Goal: Find specific page/section: Find specific page/section

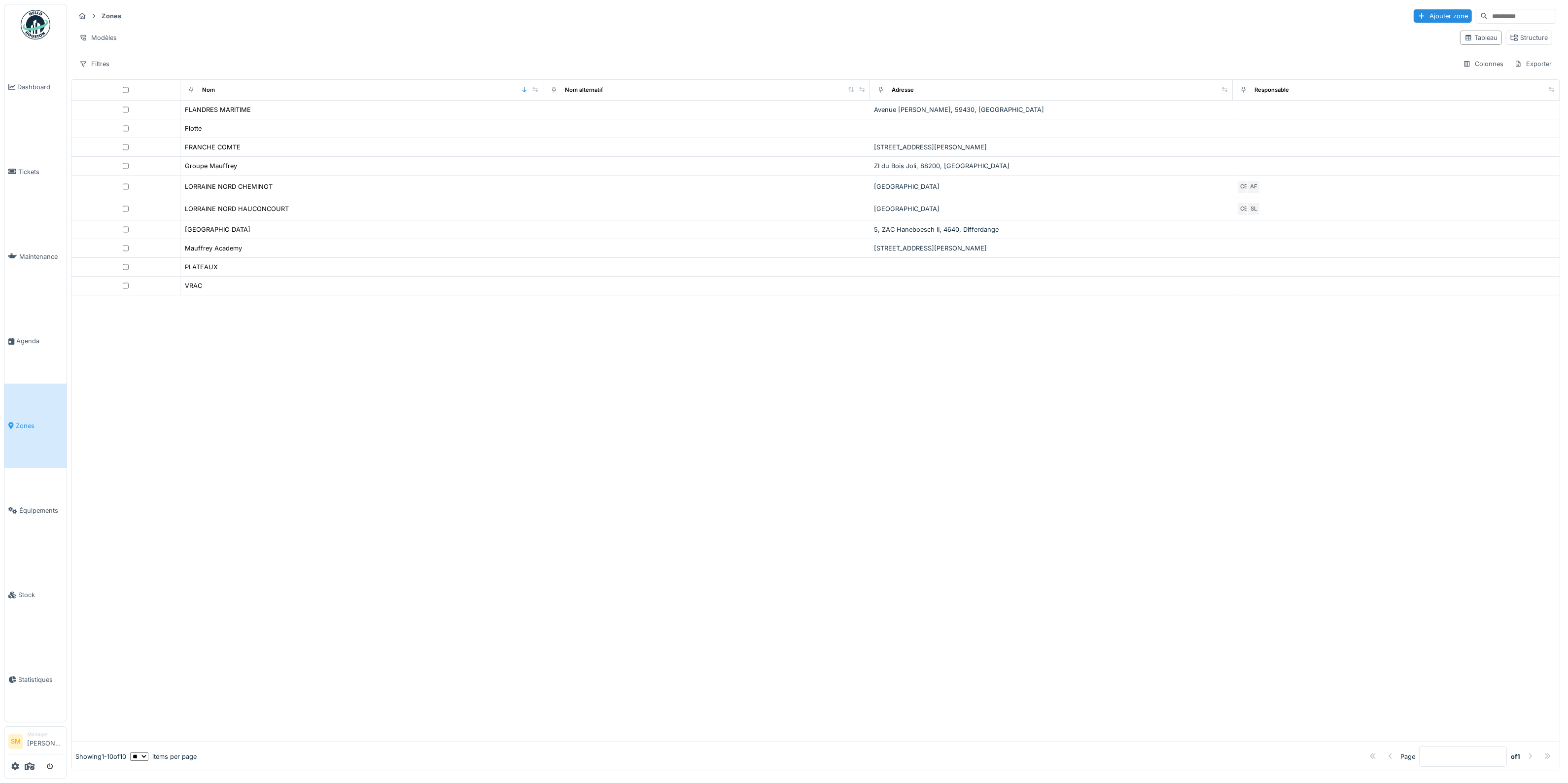
click at [36, 24] on img at bounding box center [35, 25] width 30 height 30
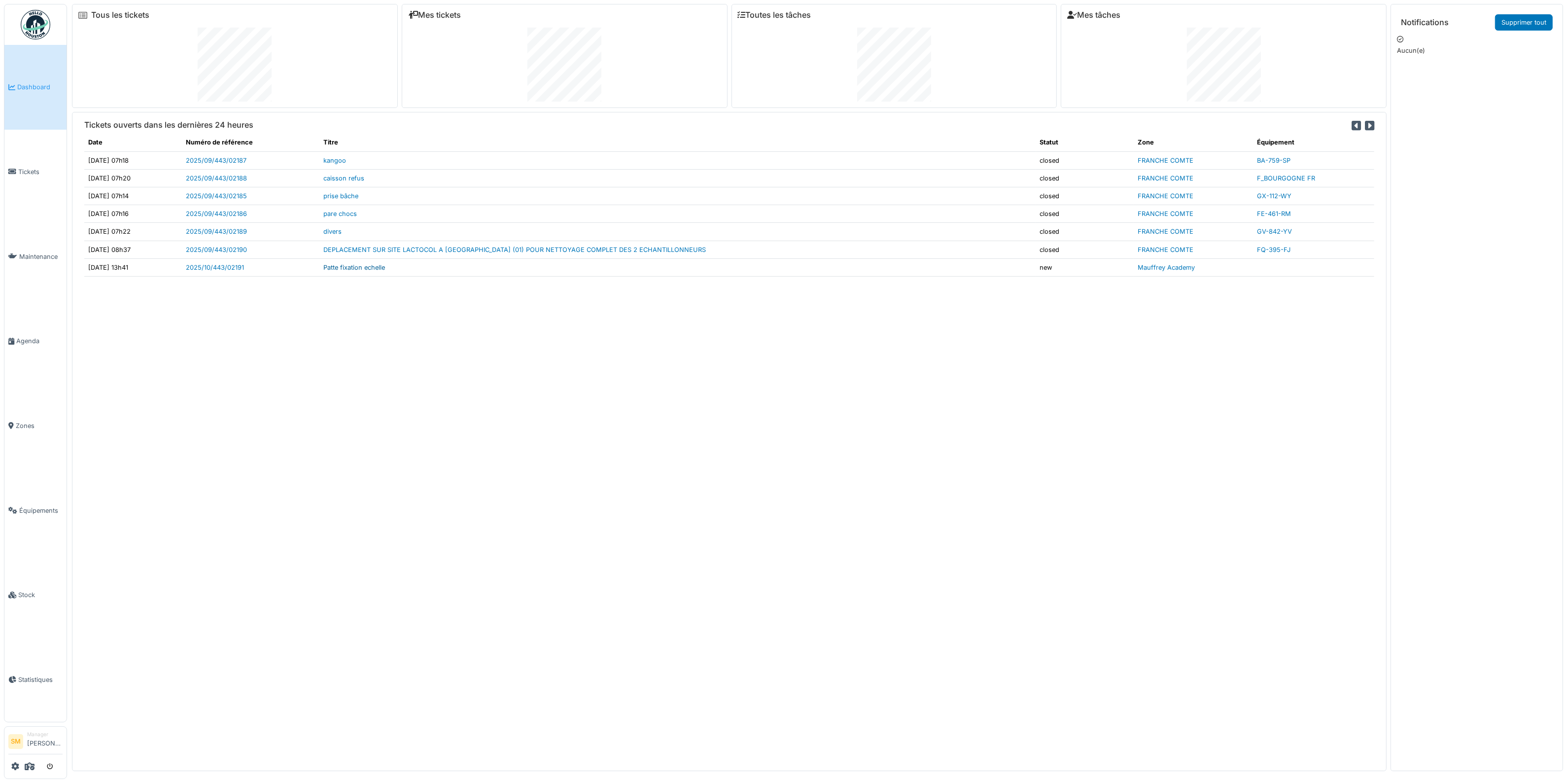
click at [362, 268] on link "Patte fixation echelle" at bounding box center [354, 267] width 62 height 7
